Goal: Check status

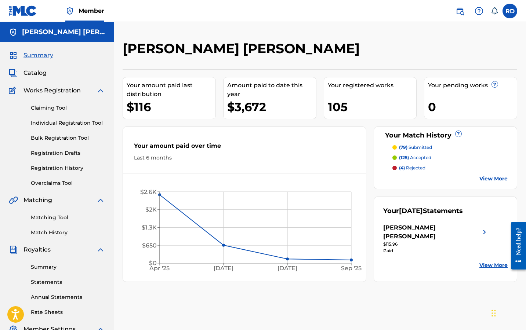
click at [411, 147] on p "(79) submitted" at bounding box center [415, 147] width 33 height 7
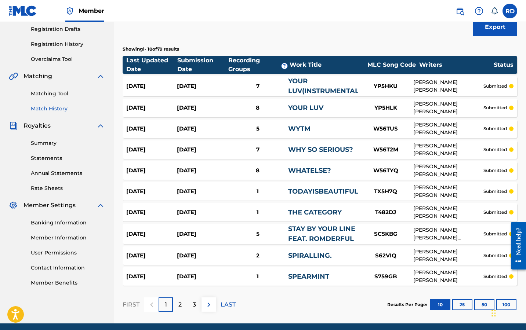
scroll to position [126, 0]
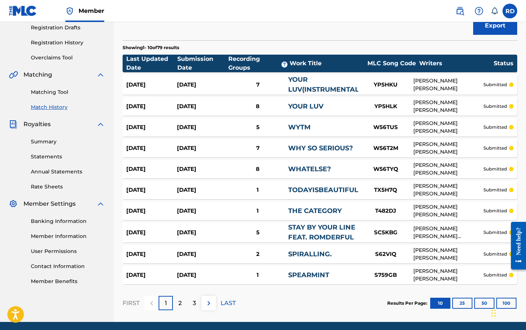
click at [184, 303] on div "2" at bounding box center [180, 303] width 14 height 14
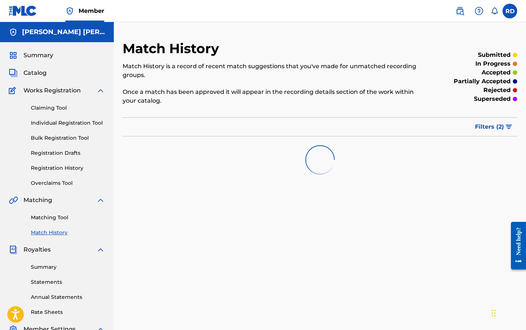
scroll to position [0, 0]
click at [41, 56] on span "Summary" at bounding box center [38, 55] width 30 height 9
